Goal: Task Accomplishment & Management: Use online tool/utility

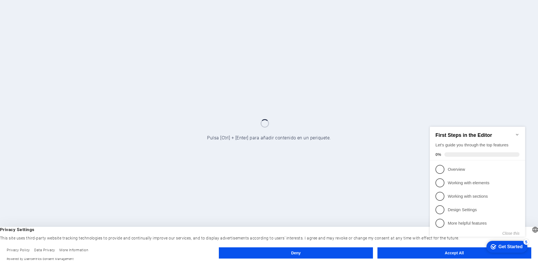
click at [424, 250] on button "Accept All" at bounding box center [455, 252] width 154 height 11
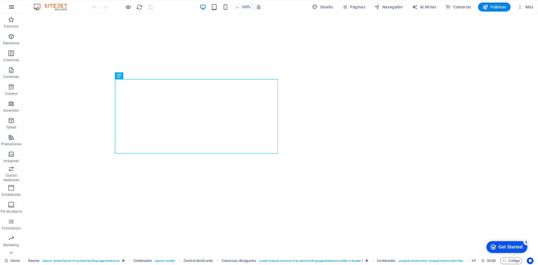
click at [13, 8] on icon "button" at bounding box center [11, 7] width 7 height 7
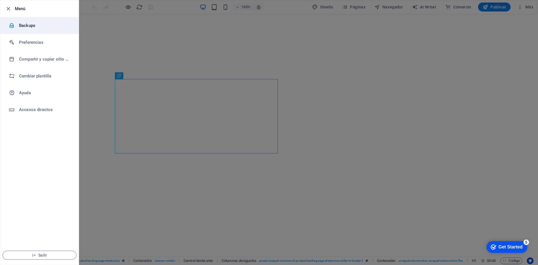
click at [20, 20] on li "Backups" at bounding box center [39, 25] width 79 height 17
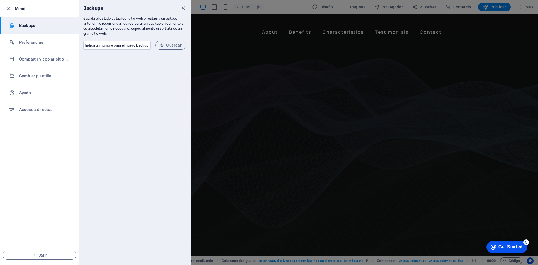
click at [177, 10] on div "Backups" at bounding box center [135, 8] width 112 height 16
click at [181, 8] on icon "close" at bounding box center [183, 8] width 6 height 6
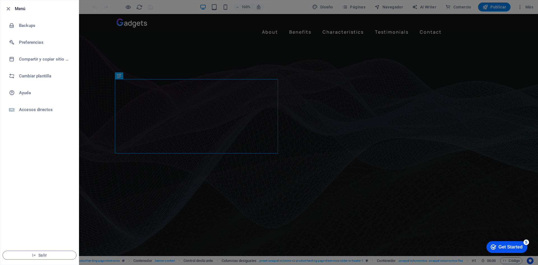
click at [0, 0] on div at bounding box center [0, 0] width 0 height 0
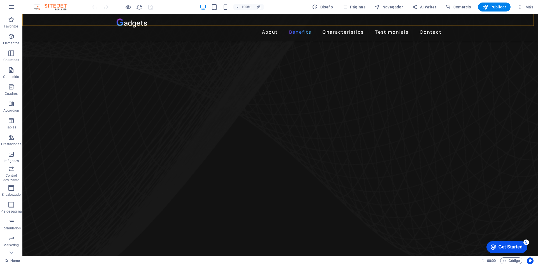
scroll to position [421, 0]
click at [0, 0] on span "Diseño" at bounding box center [0, 0] width 0 height 0
select select "px"
select select "400"
select select "px"
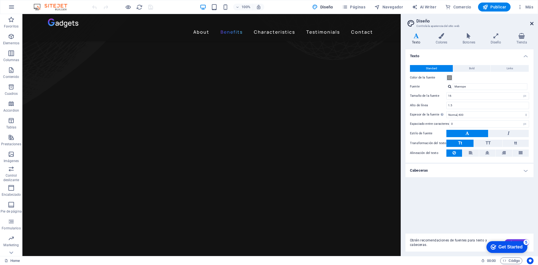
click at [533, 23] on icon at bounding box center [532, 23] width 3 height 4
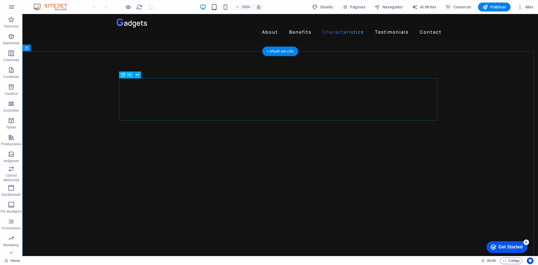
scroll to position [791, 0]
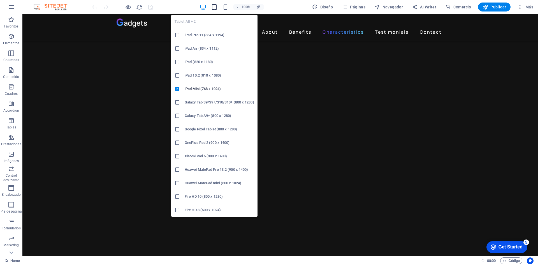
click at [215, 9] on icon "button" at bounding box center [214, 7] width 6 height 6
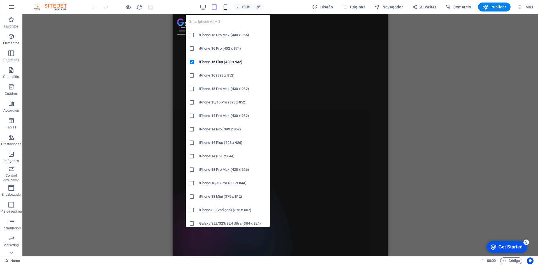
click at [224, 5] on icon "button" at bounding box center [225, 7] width 6 height 6
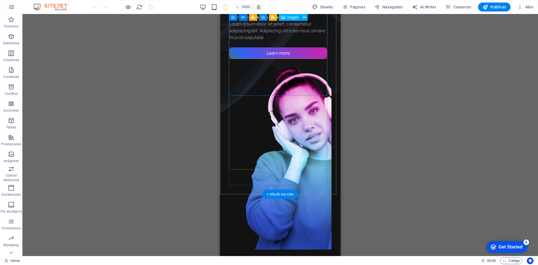
scroll to position [0, 0]
